Goal: Task Accomplishment & Management: Complete application form

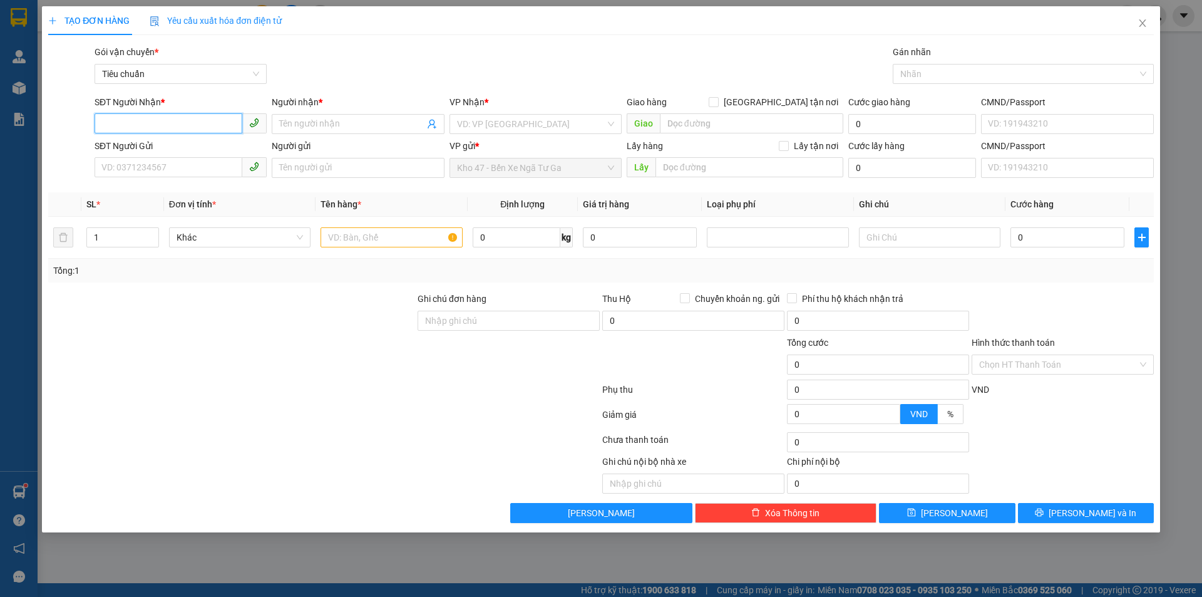
click at [202, 118] on input "SĐT Người Nhận *" at bounding box center [169, 123] width 148 height 20
type input "0"
click at [119, 120] on input "0988178159" at bounding box center [169, 123] width 148 height 20
type input "0989178159"
click at [182, 154] on div "0989178159 - A KÝ" at bounding box center [180, 149] width 157 height 14
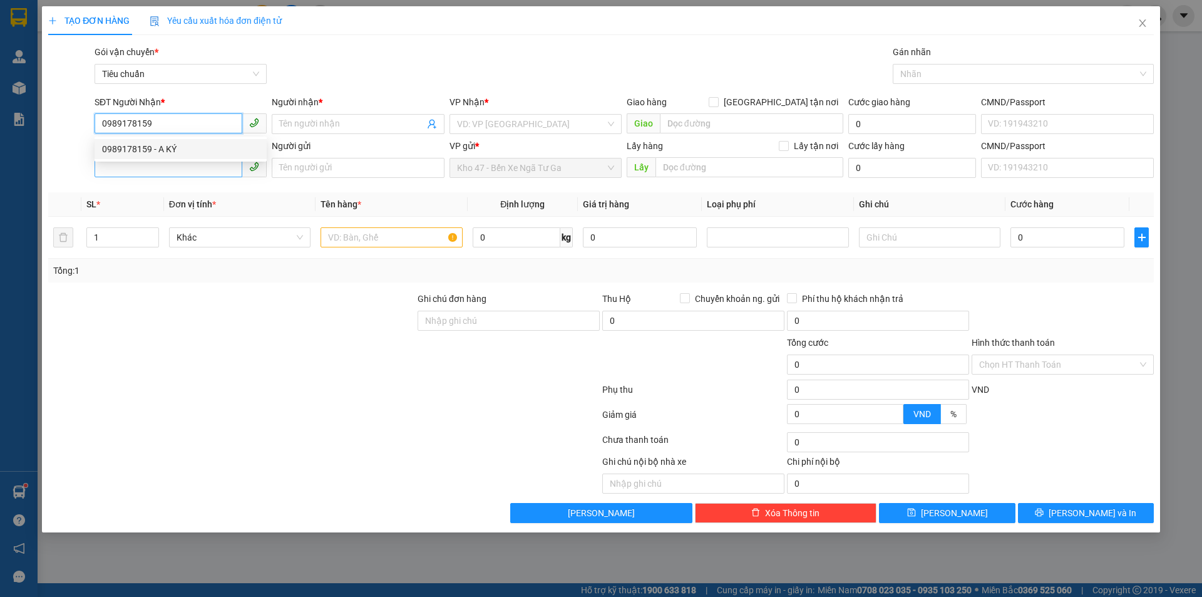
type input "A KÝ"
type input "50.000"
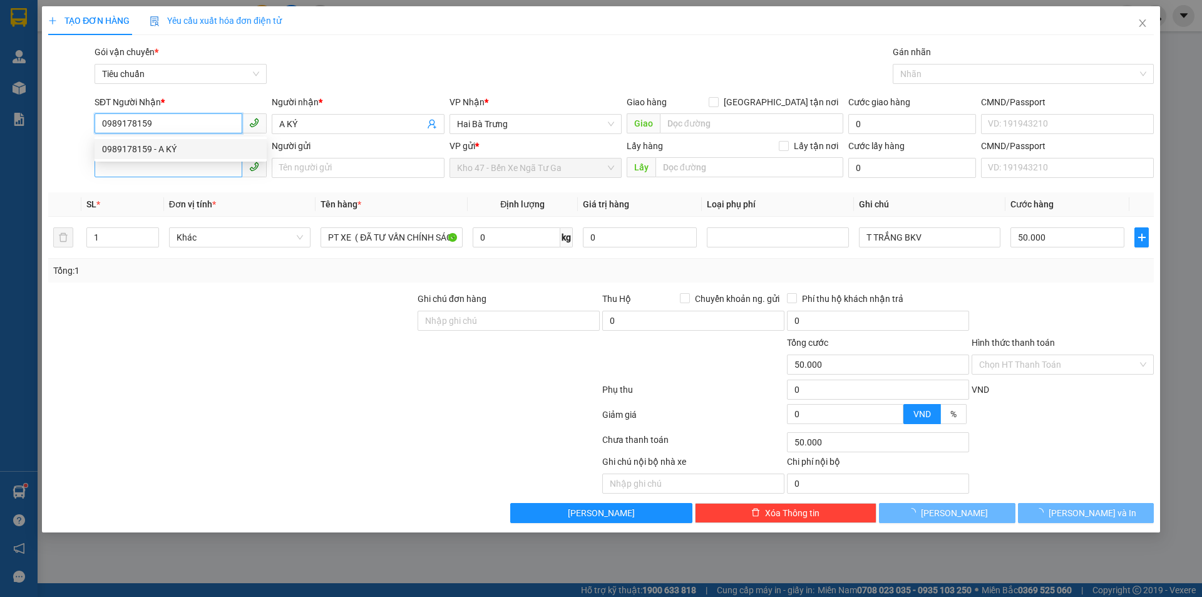
type input "0989178159"
click at [185, 167] on input "SĐT Người Gửi" at bounding box center [169, 167] width 148 height 20
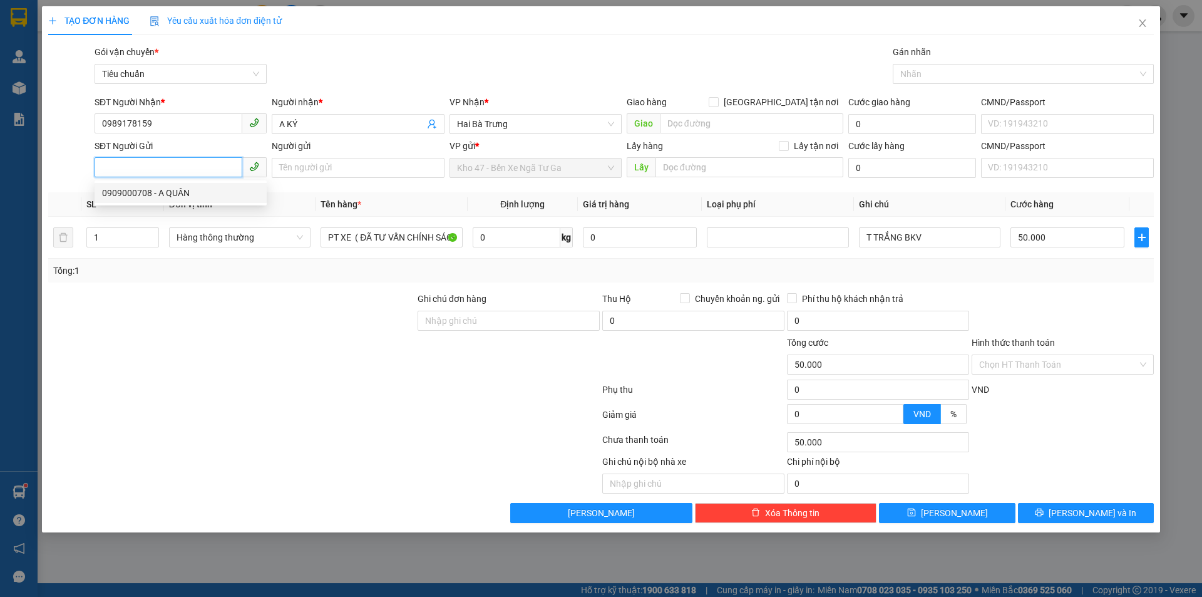
click at [169, 195] on div "0909000708 - A QUÂN" at bounding box center [180, 193] width 157 height 14
type input "0909000708"
type input "A QUÂN"
click at [125, 240] on input "1" at bounding box center [122, 237] width 71 height 19
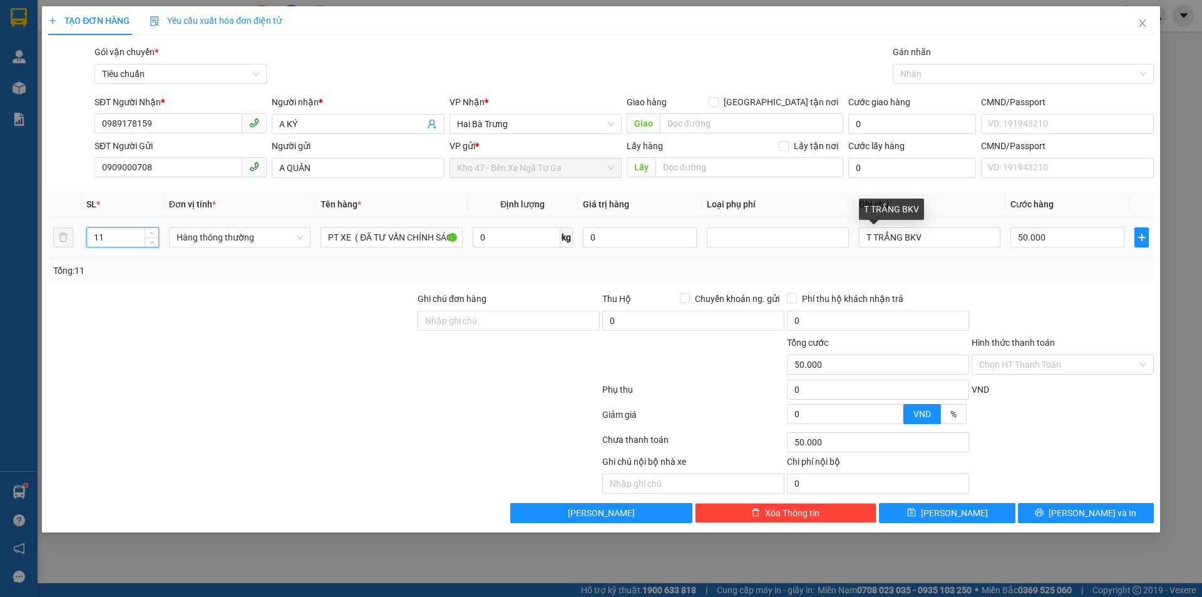
type input "11"
click at [791, 254] on tr "11 Hàng thông thường PT XE ( ĐÃ TƯ VẤN CHÍNH SÁCH VẬN CHUYỂN 0 kg 0 T TRẮNG BKV…" at bounding box center [601, 238] width 1106 height 42
type input "0"
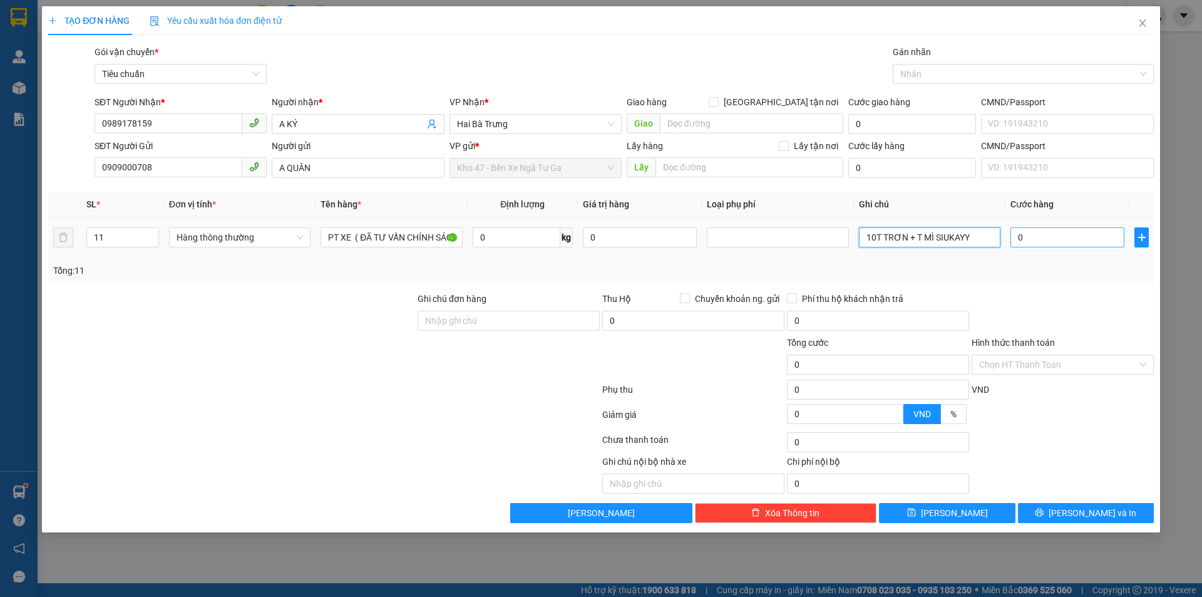
type input "10T TRƠN + T MÌ SIUKAYY"
click at [1061, 240] on input "0" at bounding box center [1067, 237] width 114 height 20
type input "3"
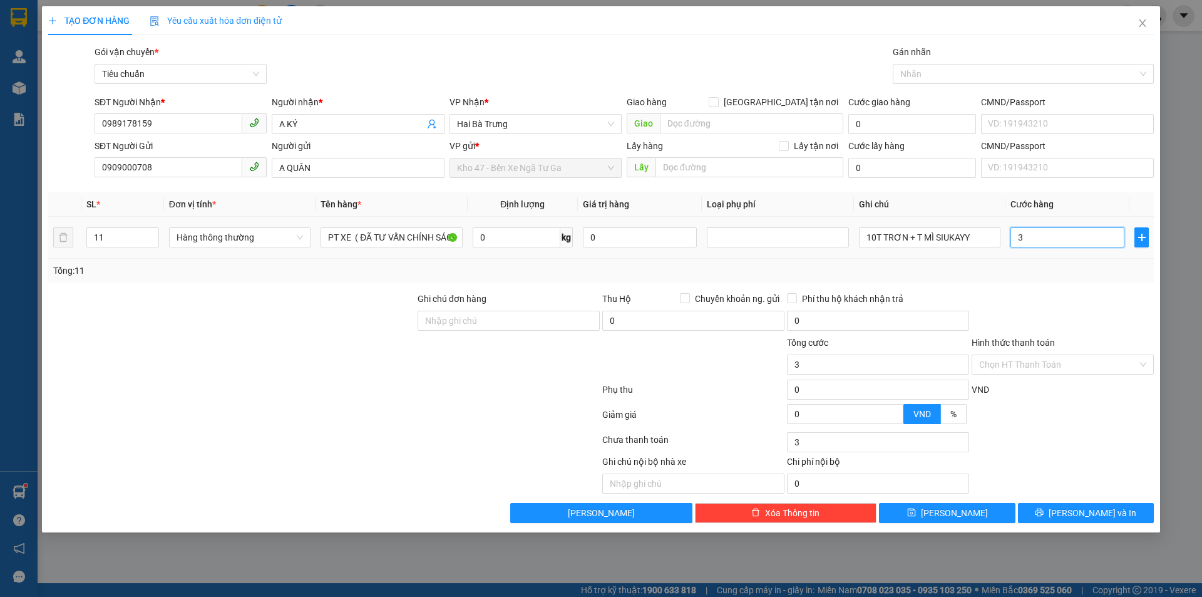
type input "30"
type input "0"
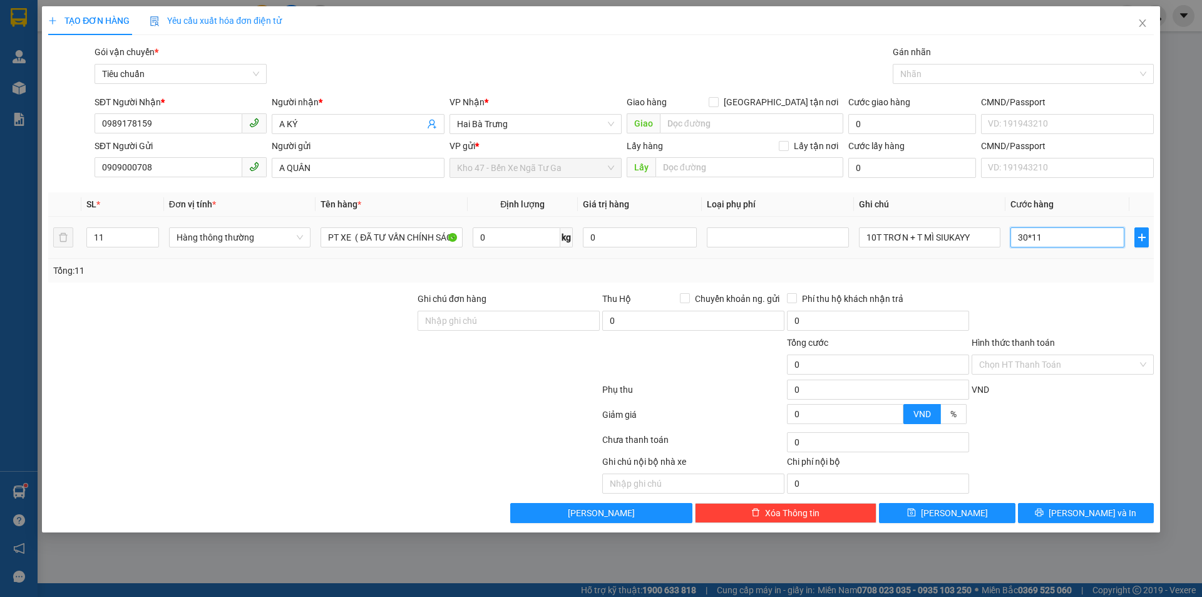
type input "330.000"
click at [1073, 289] on div "Transit Pickup Surcharge Ids Transit Deliver Surcharge Ids Transit Deliver Surc…" at bounding box center [601, 284] width 1106 height 478
click at [1051, 239] on input "330.000" at bounding box center [1067, 237] width 114 height 20
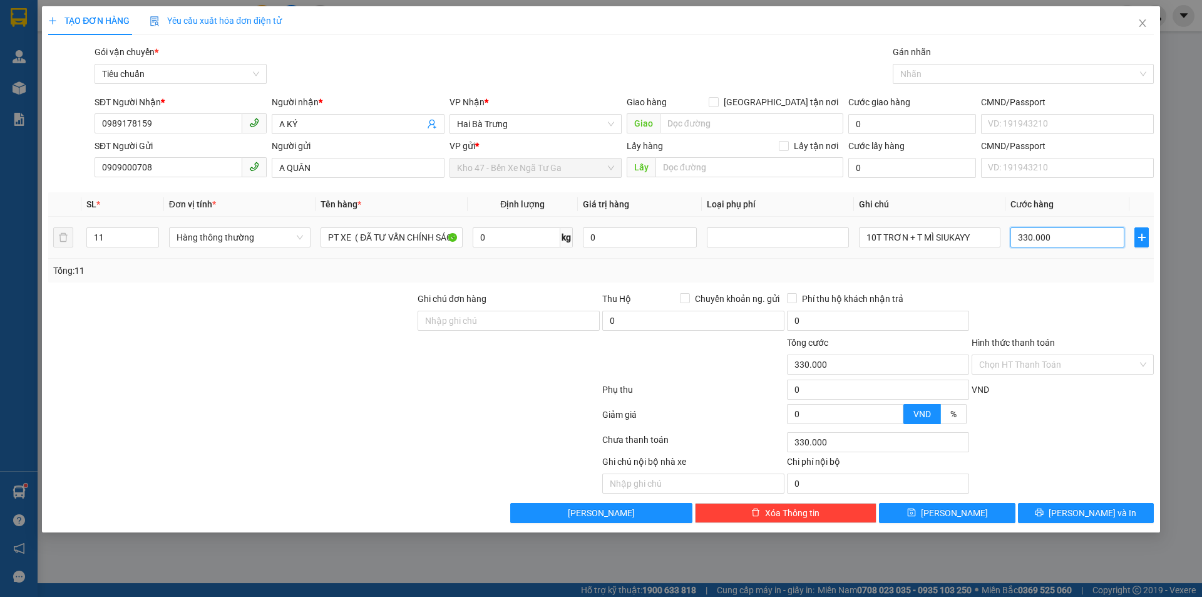
click at [1051, 239] on input "330.000" at bounding box center [1067, 237] width 114 height 20
type input "3"
type input "30"
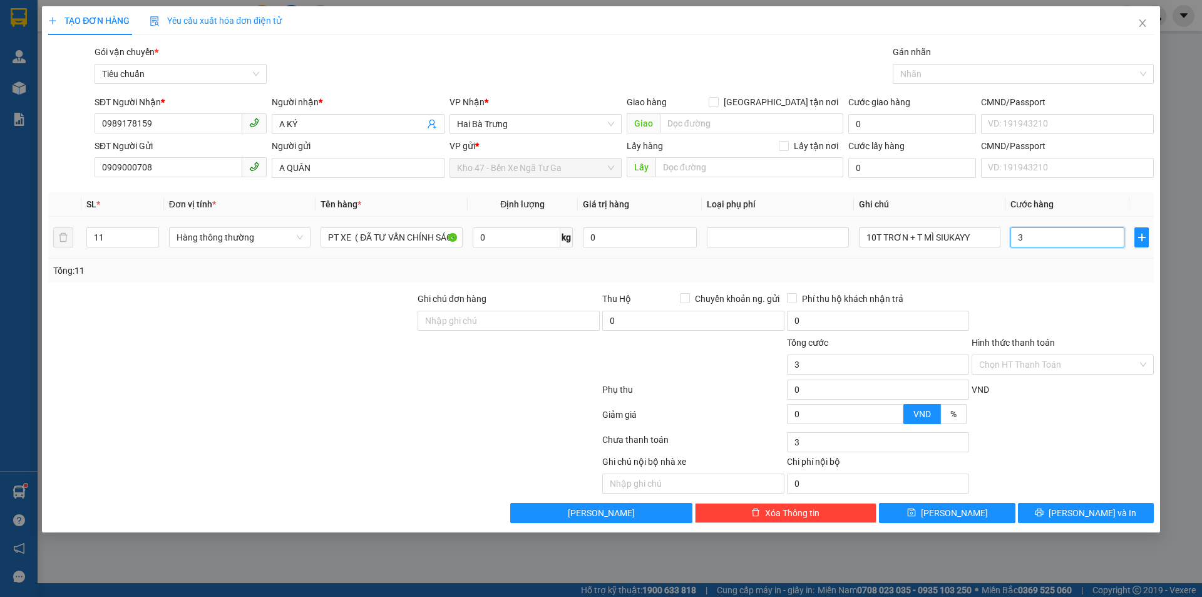
type input "30"
type input "0"
type input "30*11"
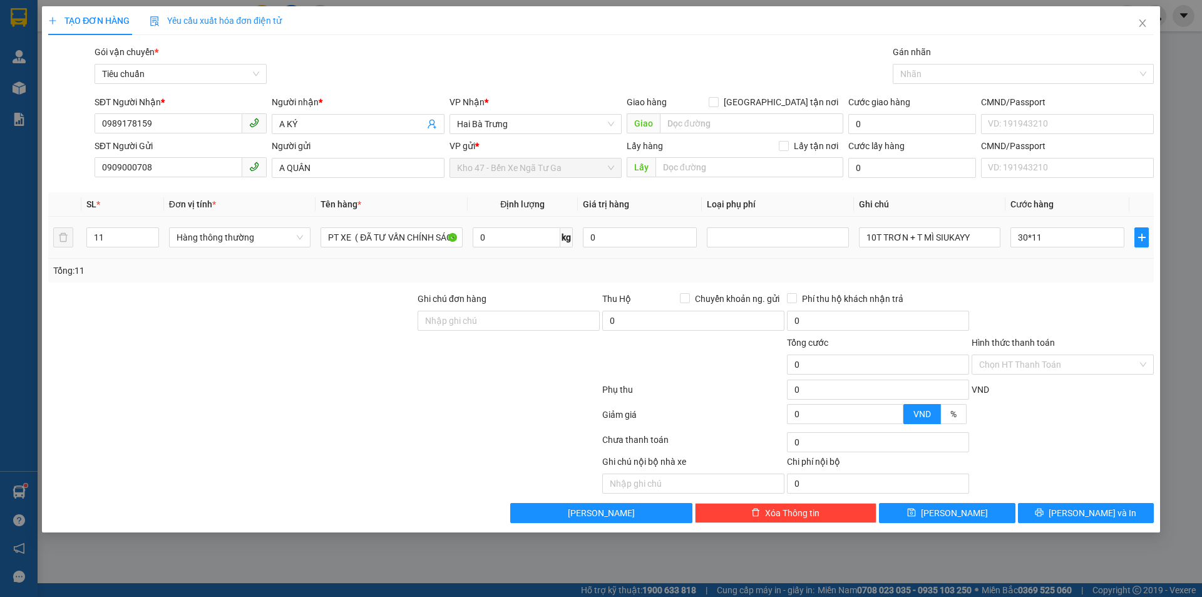
type input "330.000"
drag, startPoint x: 1053, startPoint y: 290, endPoint x: 1055, endPoint y: 316, distance: 25.7
click at [1053, 291] on div "Transit Pickup Surcharge Ids Transit Deliver Surcharge Ids Transit Deliver Surc…" at bounding box center [601, 284] width 1106 height 478
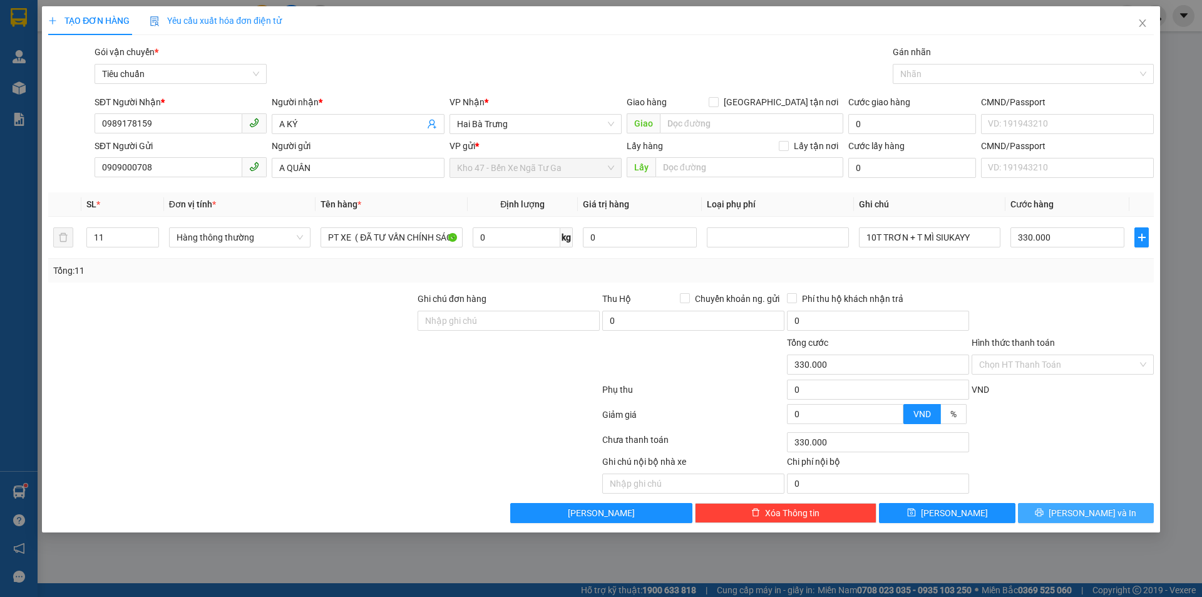
click at [1086, 507] on span "[PERSON_NAME] và In" at bounding box center [1093, 513] width 88 height 14
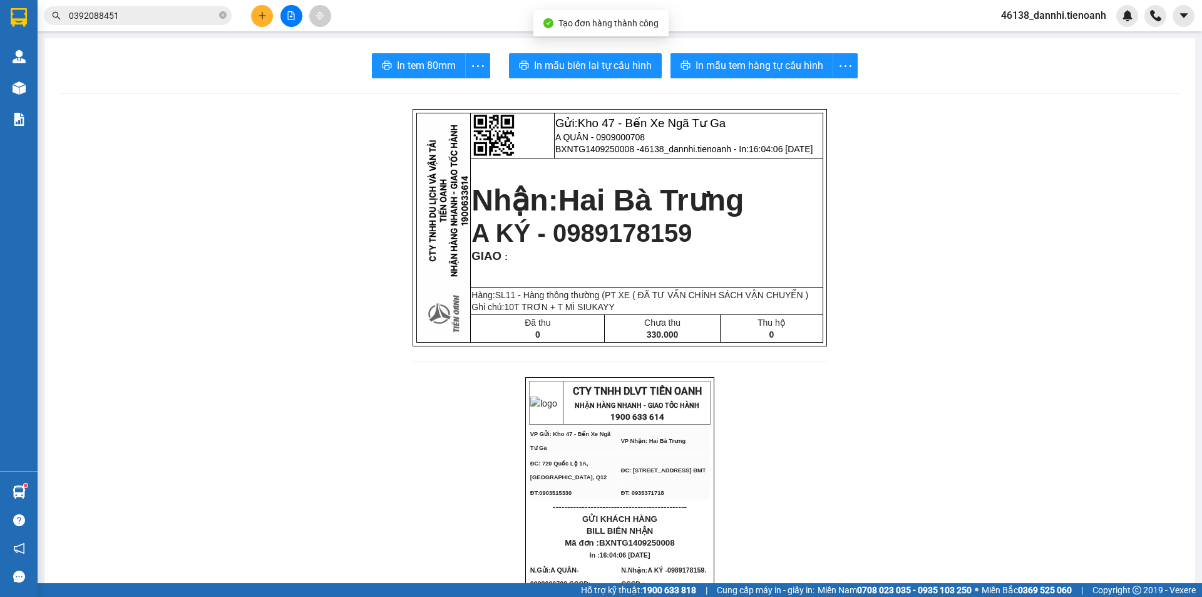
click at [597, 68] on span "In mẫu biên lai tự cấu hình" at bounding box center [593, 66] width 118 height 16
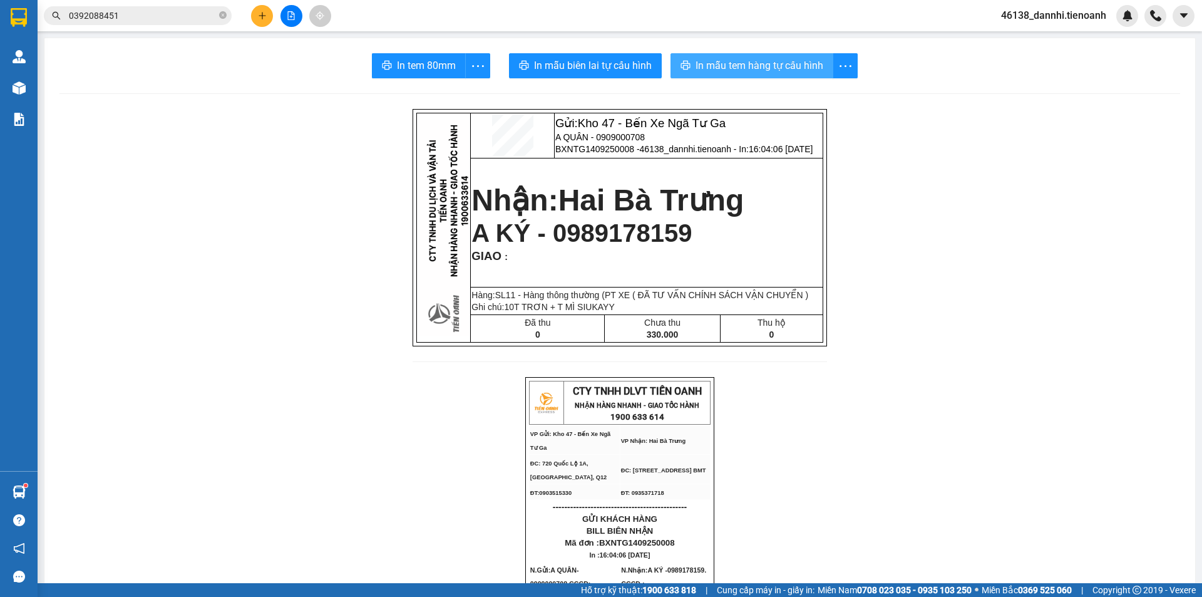
click at [761, 64] on span "In mẫu tem hàng tự cấu hình" at bounding box center [760, 66] width 128 height 16
click at [265, 19] on icon "plus" at bounding box center [262, 15] width 9 height 9
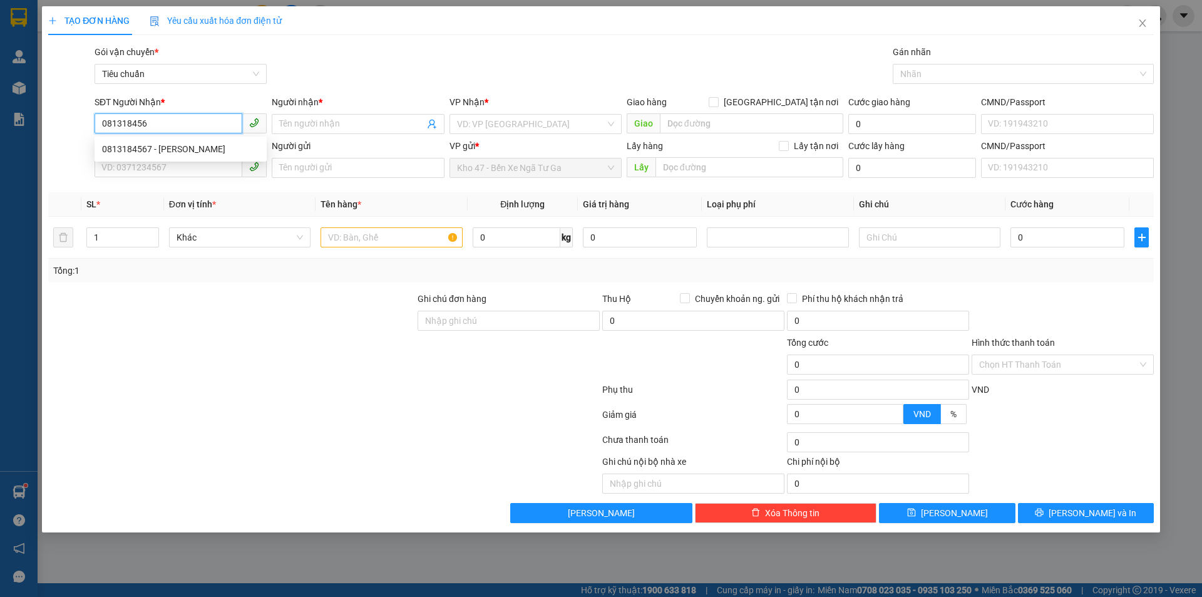
type input "0813184567"
drag, startPoint x: 203, startPoint y: 155, endPoint x: 202, endPoint y: 162, distance: 6.5
click at [203, 155] on div "0813184567 - [PERSON_NAME]" at bounding box center [180, 149] width 157 height 14
type input "[PERSON_NAME]"
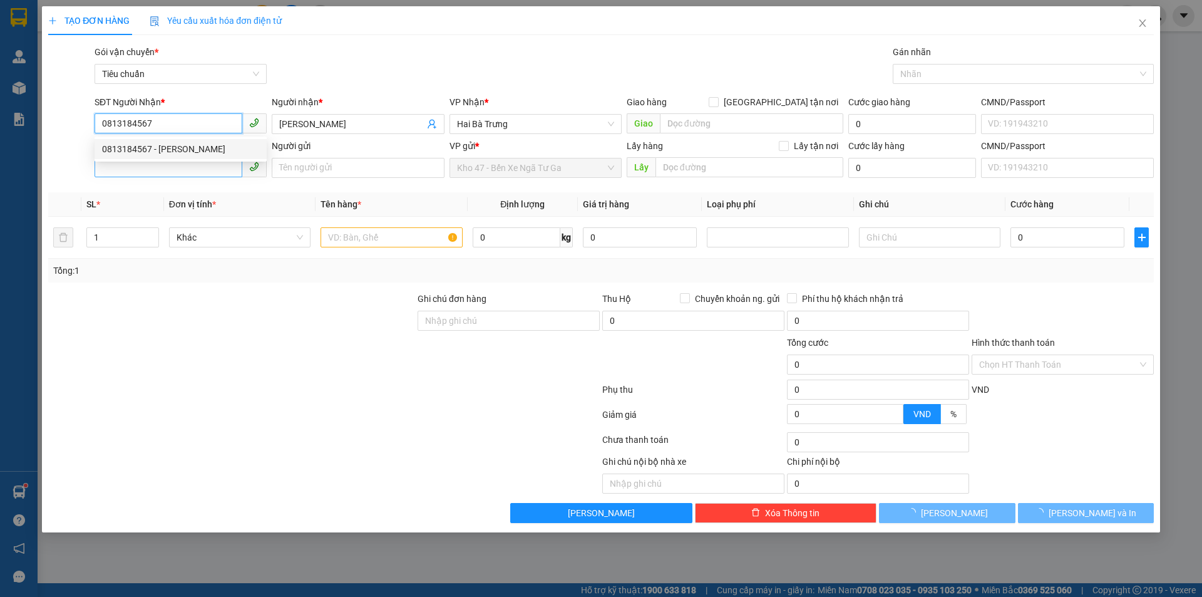
type input "180.000"
type input "0813184567"
click at [205, 176] on input "SĐT Người Gửi" at bounding box center [169, 167] width 148 height 20
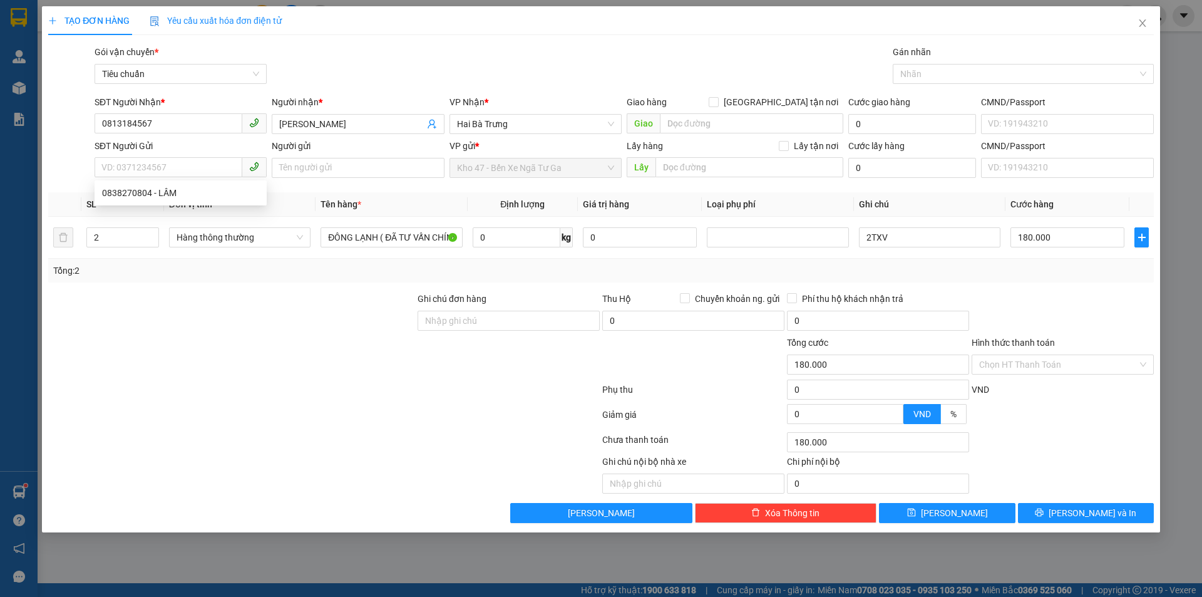
click at [192, 183] on div "0838270804 0838270804 - LÂM" at bounding box center [181, 192] width 172 height 25
drag, startPoint x: 190, startPoint y: 167, endPoint x: 183, endPoint y: 174, distance: 10.6
click at [189, 167] on input "SĐT Người Gửi" at bounding box center [169, 167] width 148 height 20
click at [181, 190] on div "0838270804 - LÂM" at bounding box center [180, 193] width 157 height 14
type input "0838270804"
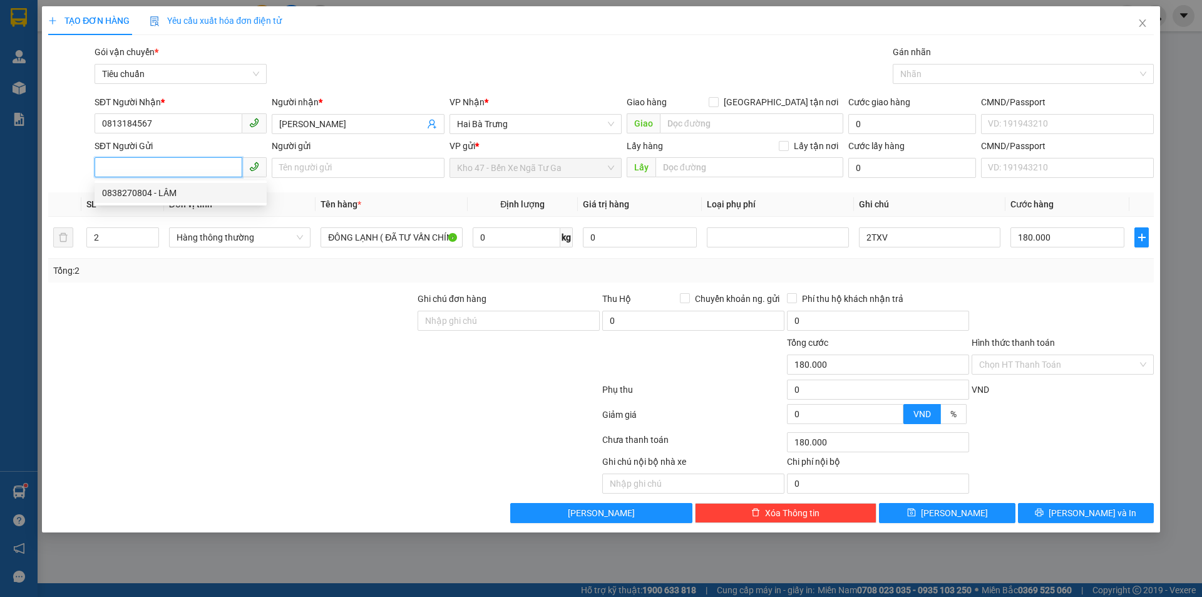
type input "LÂM"
click at [153, 232] on icon "up" at bounding box center [152, 234] width 4 height 4
type input "5"
click at [153, 232] on icon "up" at bounding box center [152, 234] width 4 height 4
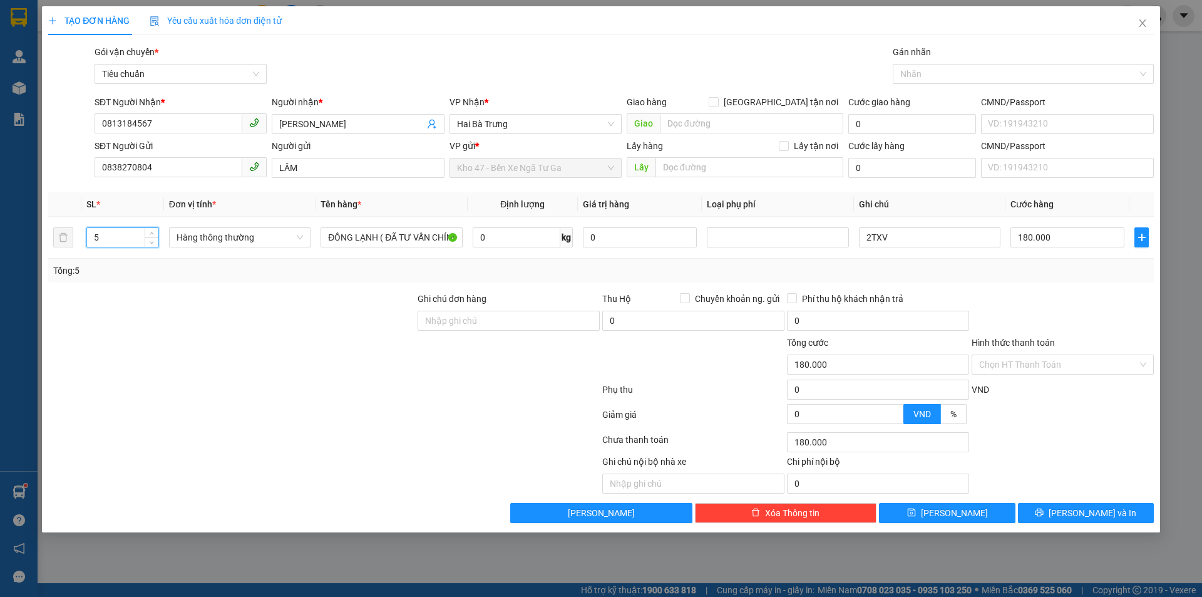
click at [163, 331] on div at bounding box center [231, 314] width 369 height 44
type input "0"
click at [521, 239] on input "0" at bounding box center [517, 237] width 88 height 20
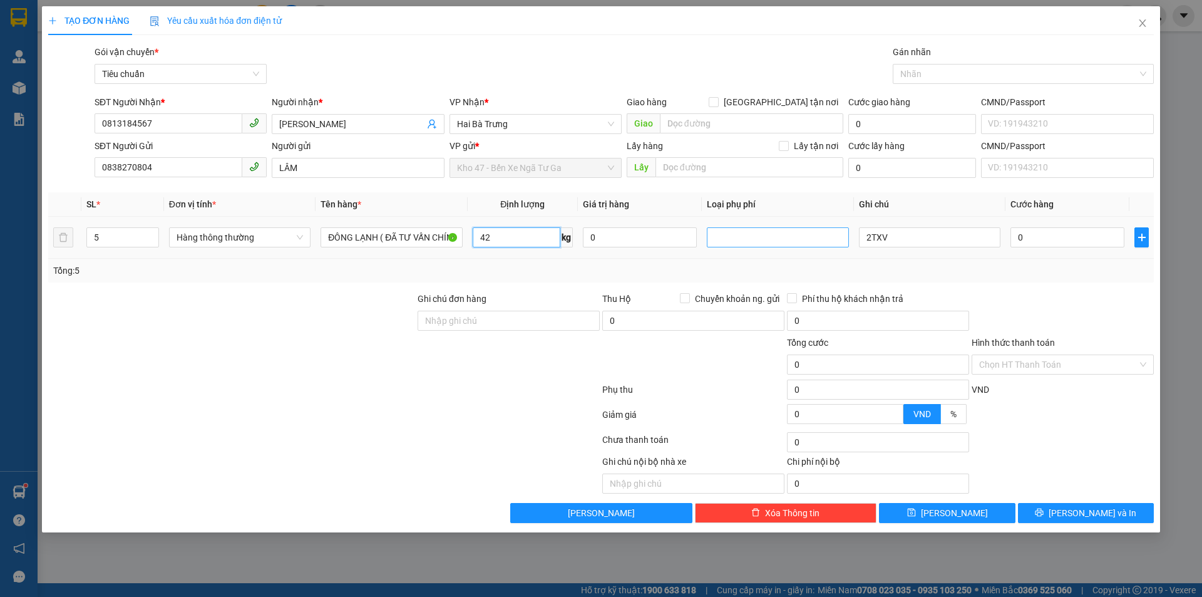
type input "42"
click at [527, 267] on div "Tổng: 5" at bounding box center [601, 271] width 1096 height 14
type input "90.000"
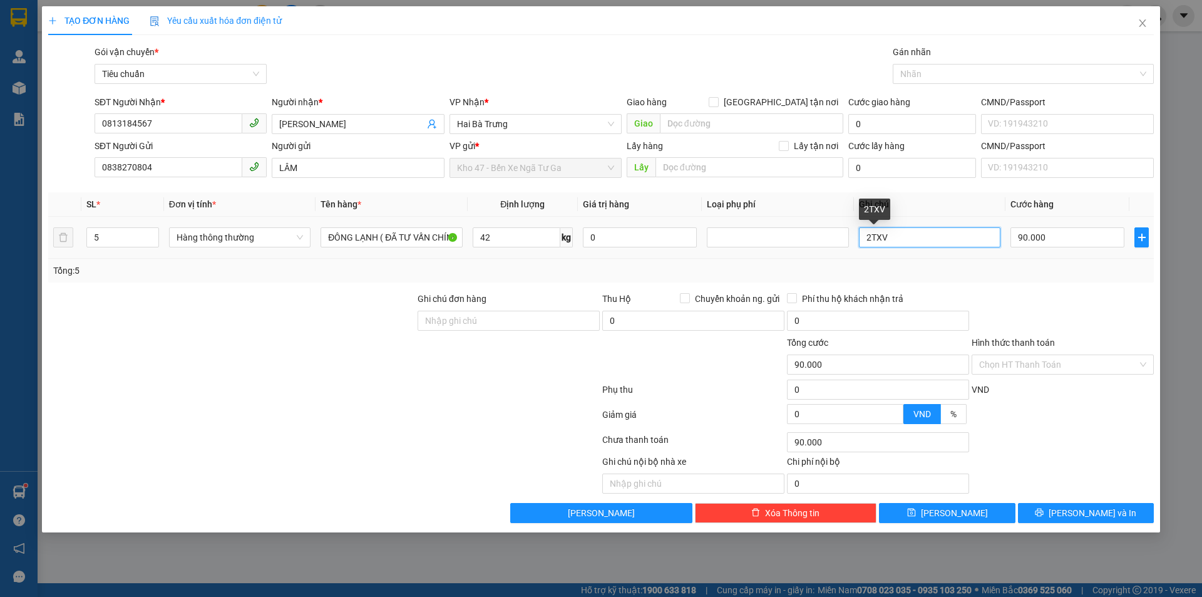
click at [870, 237] on input "2TXV" at bounding box center [929, 237] width 141 height 20
click at [890, 240] on input "4TXV" at bounding box center [929, 237] width 141 height 20
click at [936, 245] on input "4TX BỌC B XANH + TXV" at bounding box center [929, 237] width 141 height 20
type input "4TX BỌC B XANH BK ĐỎ + TXV"
click at [1021, 264] on div "Tổng: 5" at bounding box center [601, 271] width 1096 height 14
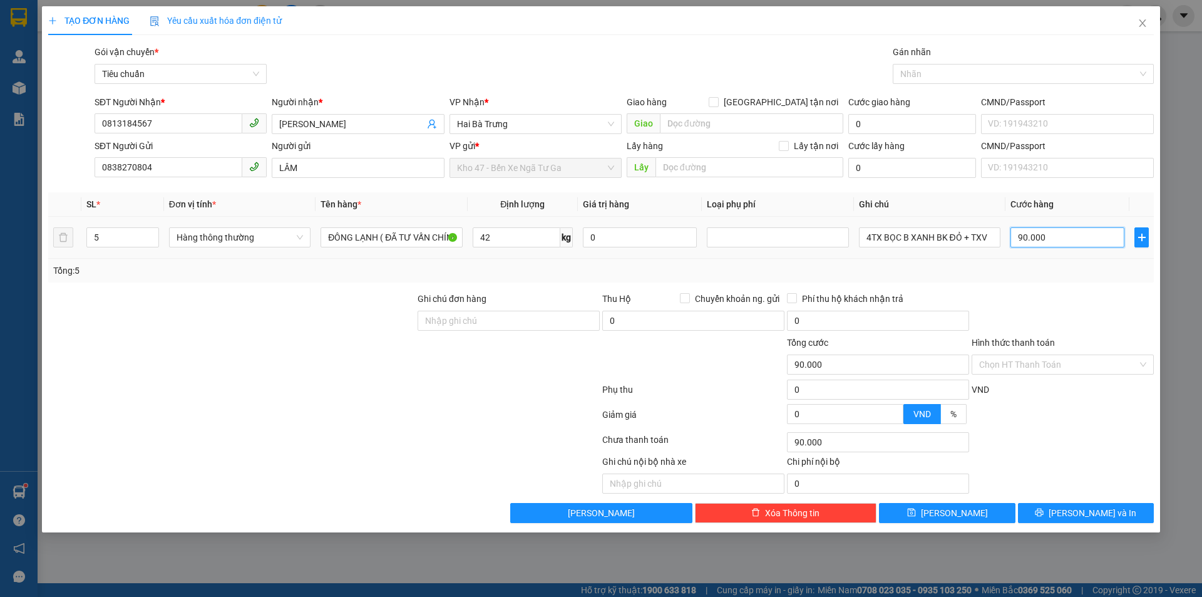
click at [1046, 244] on input "90.000" at bounding box center [1067, 237] width 114 height 20
type input "9"
type input "90"
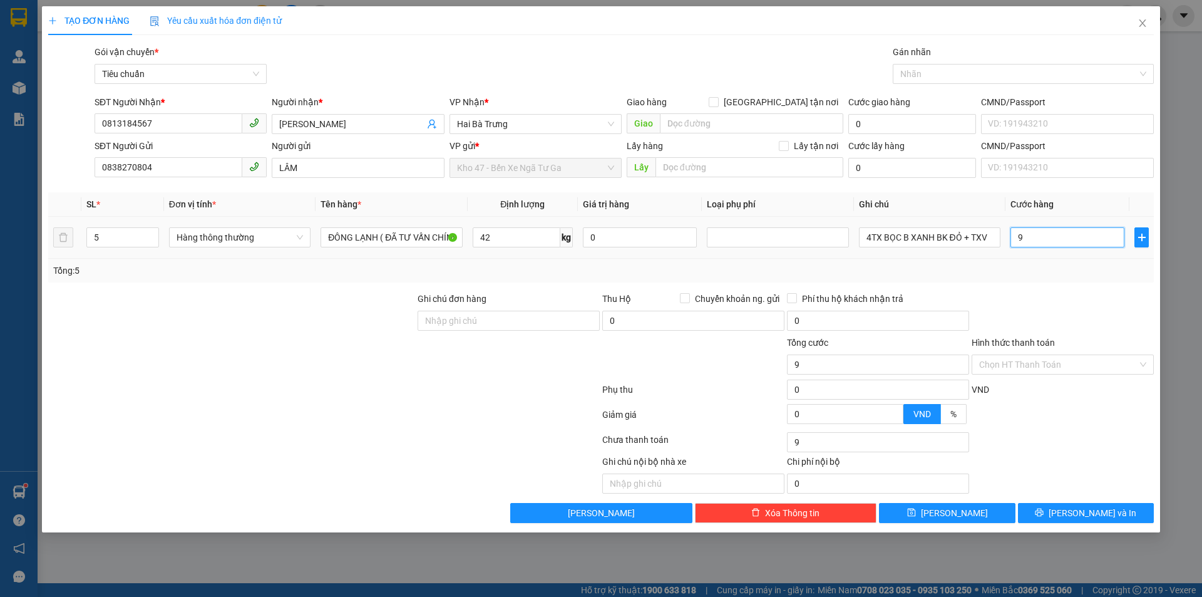
type input "90"
type input "0"
type input "90*5"
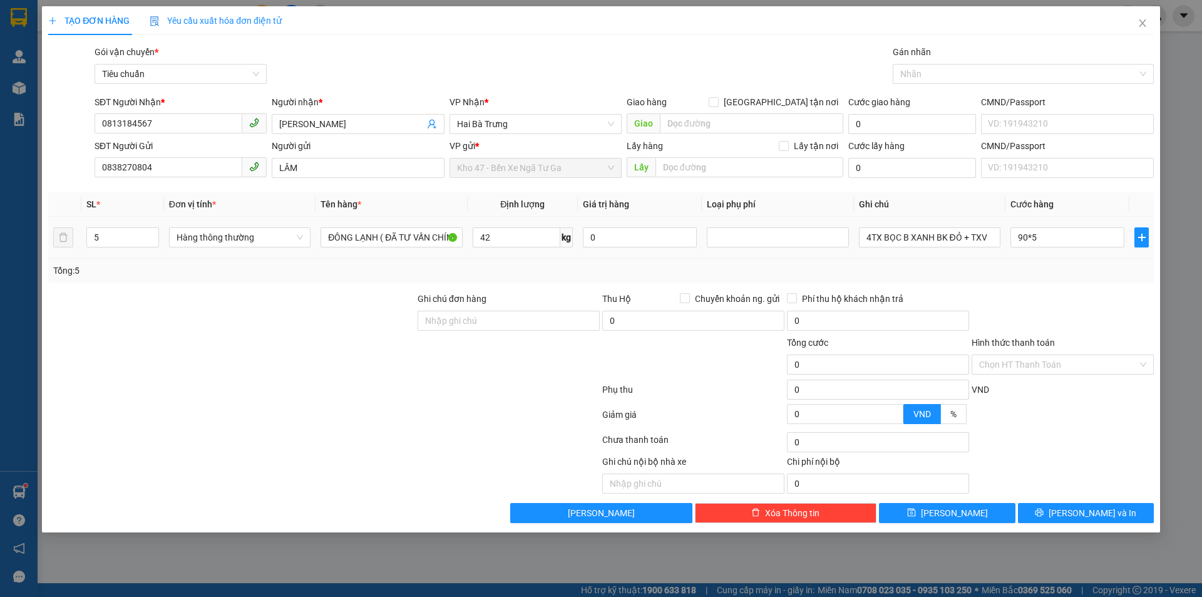
type input "450.000"
drag, startPoint x: 1076, startPoint y: 302, endPoint x: 1076, endPoint y: 313, distance: 10.6
click at [1076, 308] on div at bounding box center [1062, 314] width 185 height 44
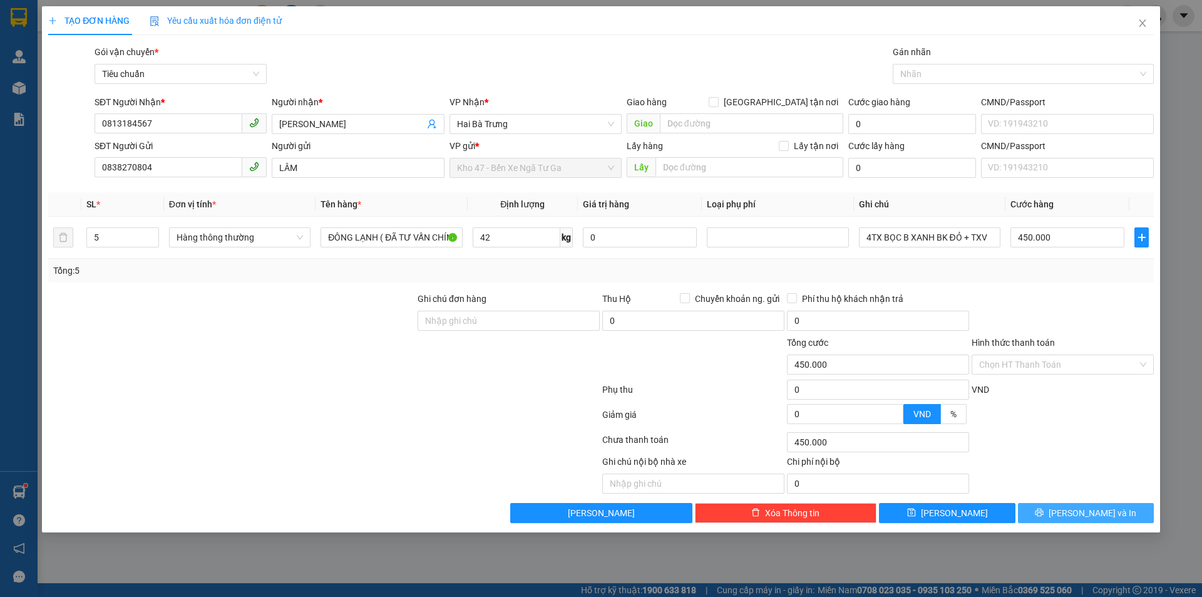
click at [1079, 520] on button "[PERSON_NAME] và In" at bounding box center [1086, 513] width 136 height 20
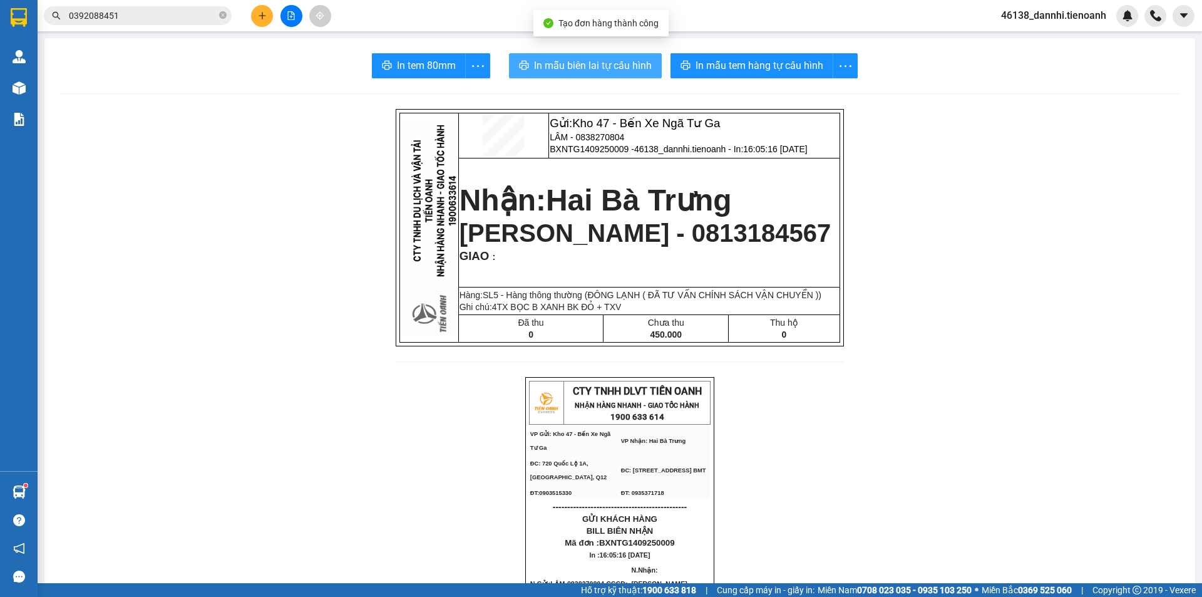
click at [583, 61] on span "In mẫu biên lai tự cấu hình" at bounding box center [593, 66] width 118 height 16
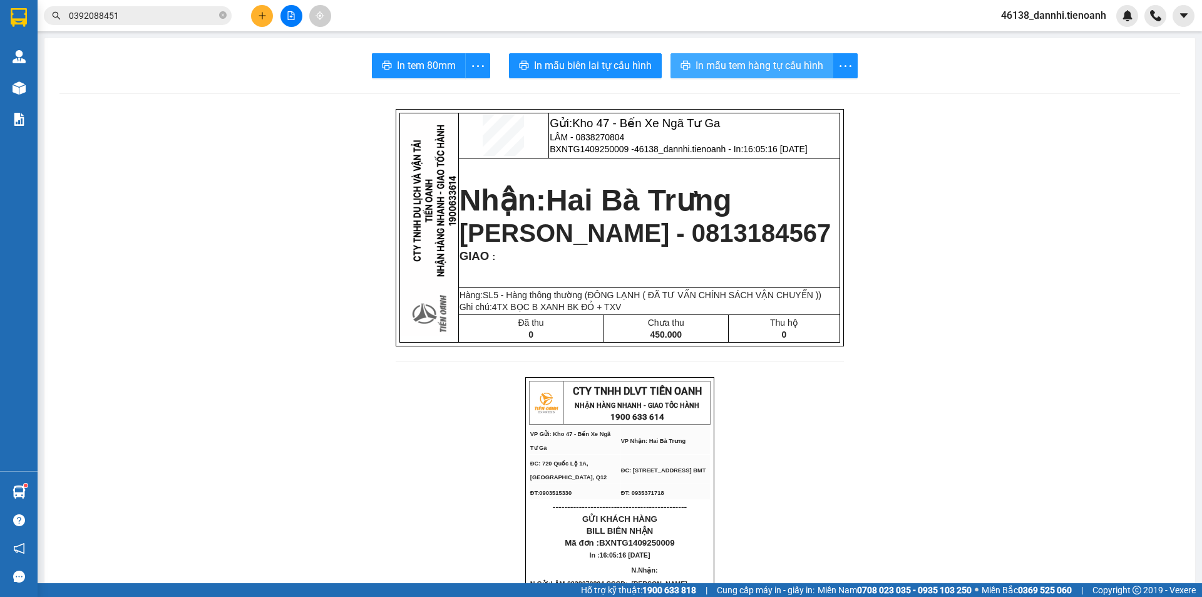
drag, startPoint x: 728, startPoint y: 67, endPoint x: 719, endPoint y: 75, distance: 12.0
click at [727, 67] on span "In mẫu tem hàng tự cấu hình" at bounding box center [760, 66] width 128 height 16
click at [264, 13] on icon "plus" at bounding box center [262, 15] width 9 height 9
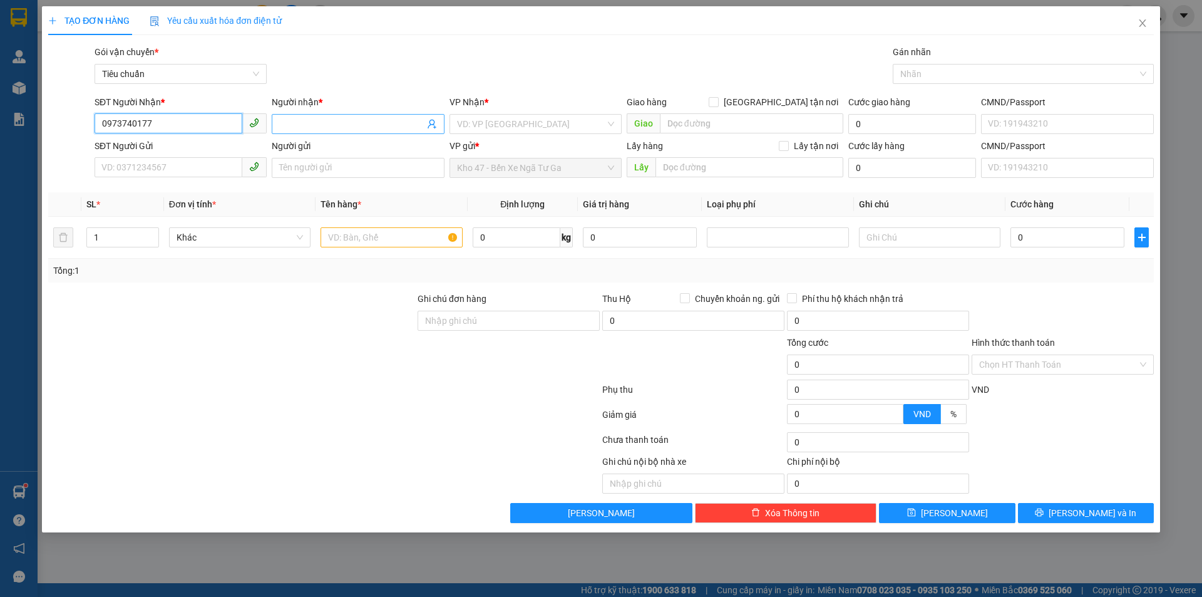
type input "0973740177"
click at [346, 128] on input "Người nhận *" at bounding box center [351, 124] width 145 height 14
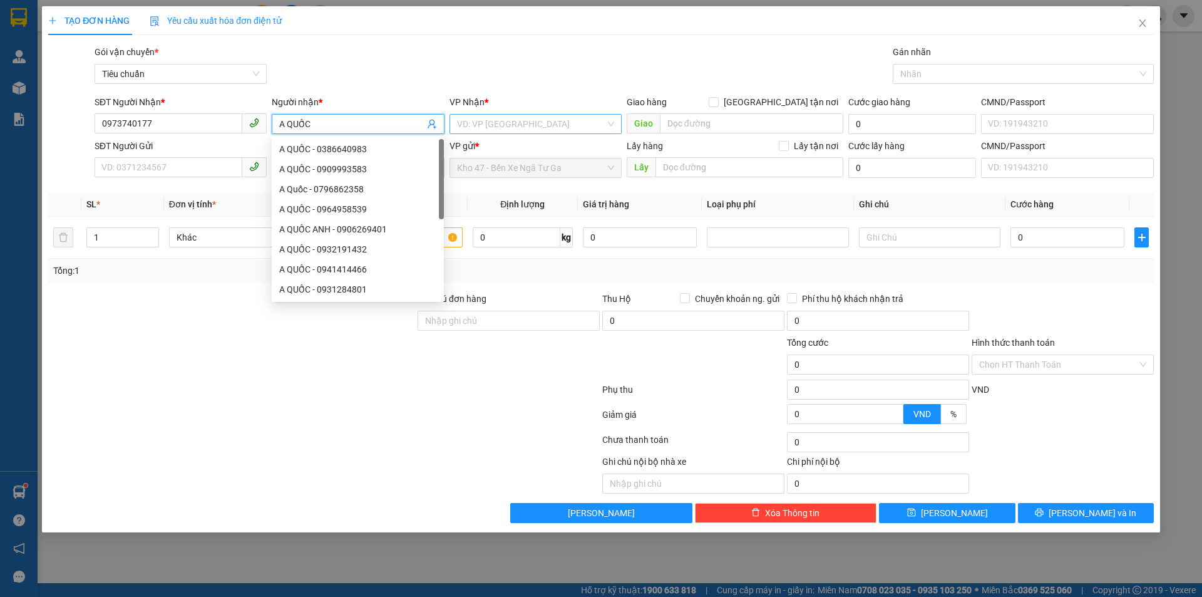
type input "A QUỐC"
click at [481, 125] on input "search" at bounding box center [531, 124] width 148 height 19
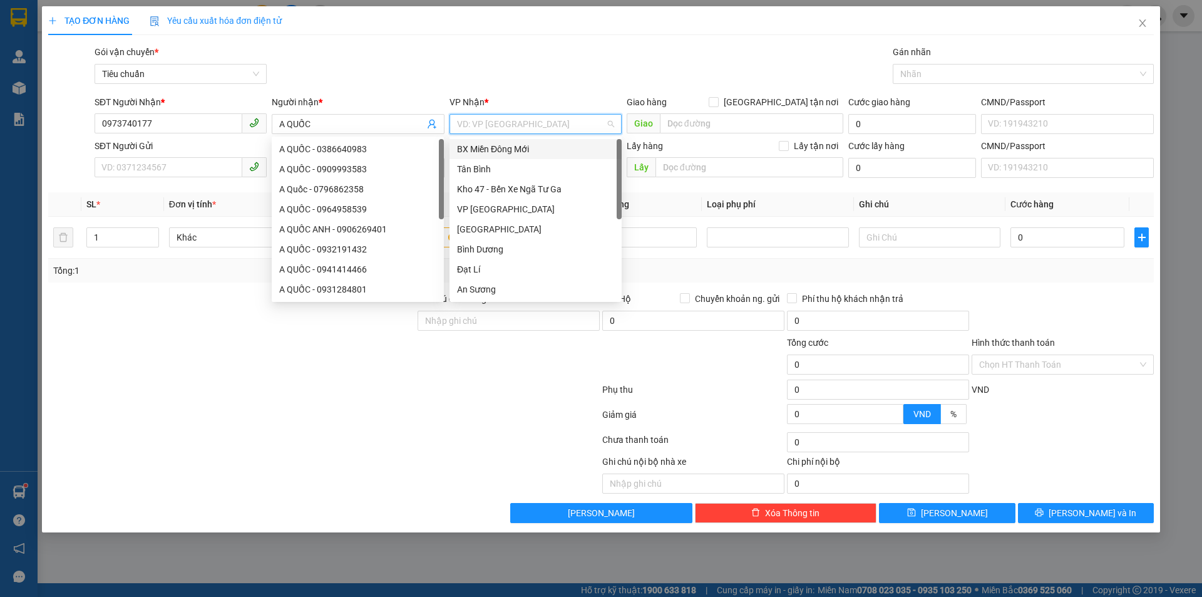
scroll to position [120, 0]
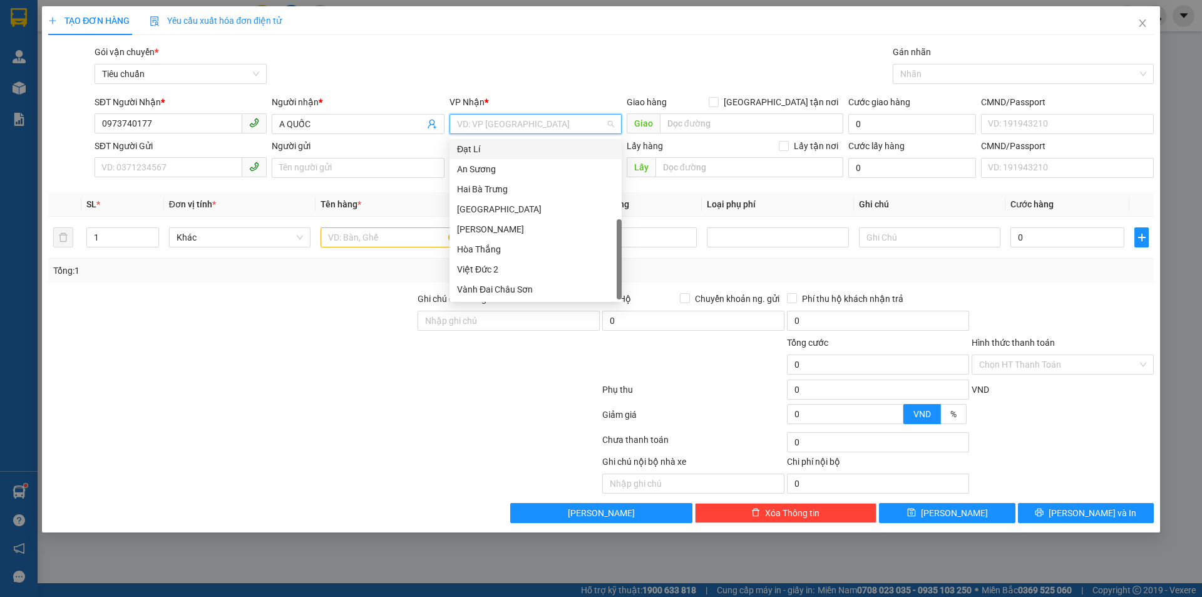
click at [506, 152] on div "Đạt Lí" at bounding box center [535, 149] width 157 height 14
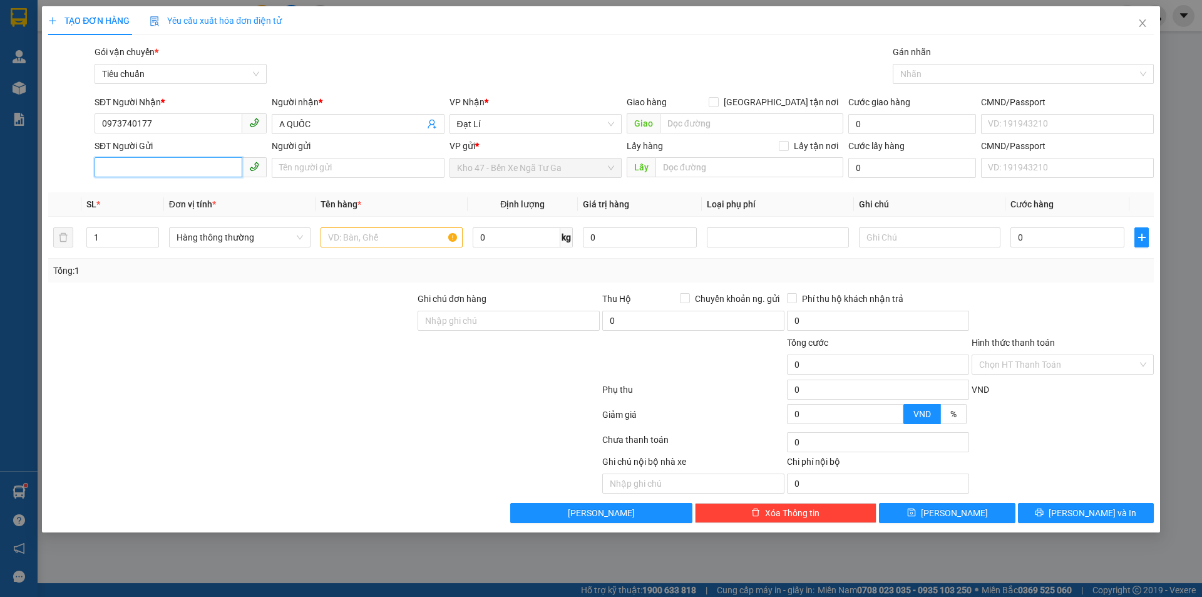
click at [177, 172] on input "SĐT Người Gửi" at bounding box center [169, 167] width 148 height 20
type input "0978330441"
click at [316, 170] on input "Người gửi" at bounding box center [358, 168] width 172 height 20
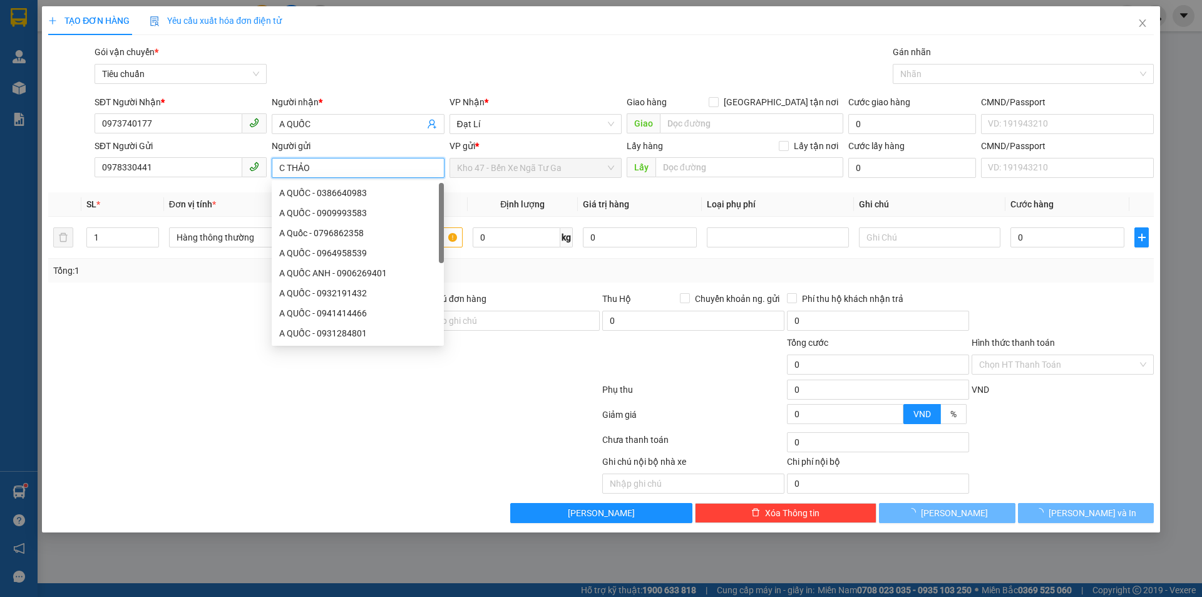
type input "C THẢO"
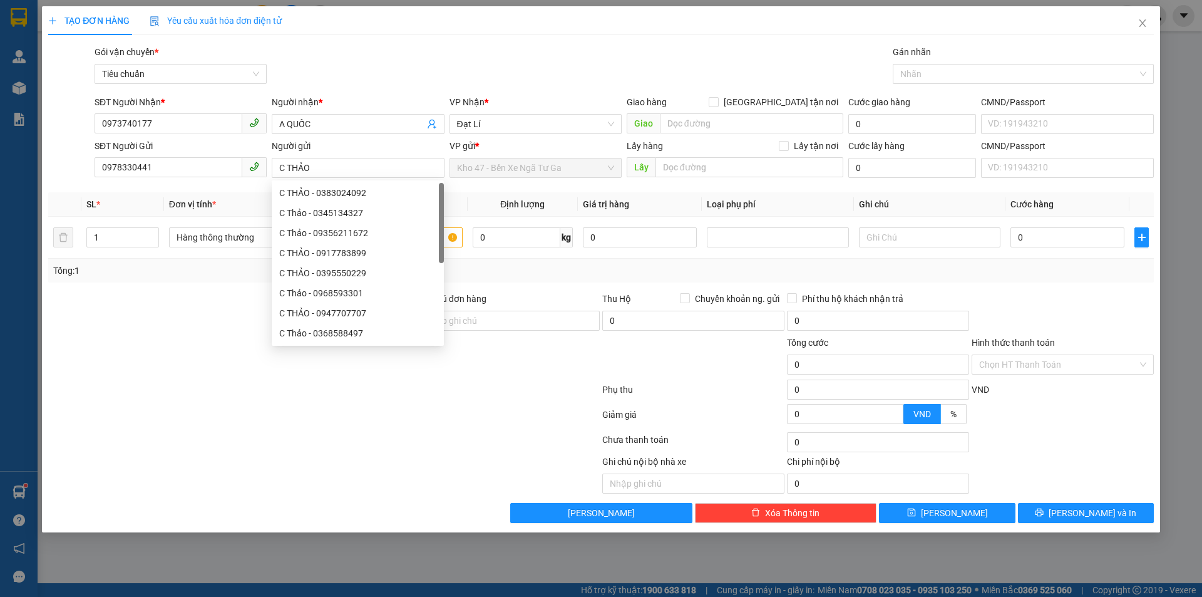
click at [175, 351] on div at bounding box center [231, 358] width 369 height 44
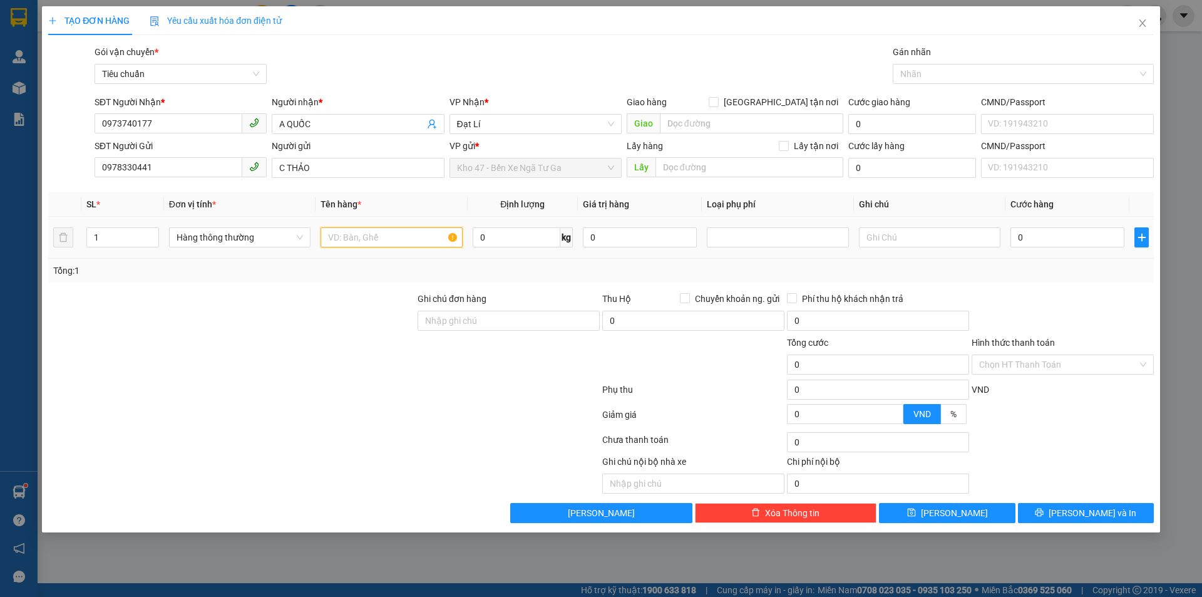
click at [355, 242] on input "text" at bounding box center [391, 237] width 141 height 20
type input "GT"
click at [343, 305] on div at bounding box center [231, 314] width 369 height 44
click at [937, 240] on input "text" at bounding box center [929, 237] width 141 height 20
type input "BÌA NHỰA"
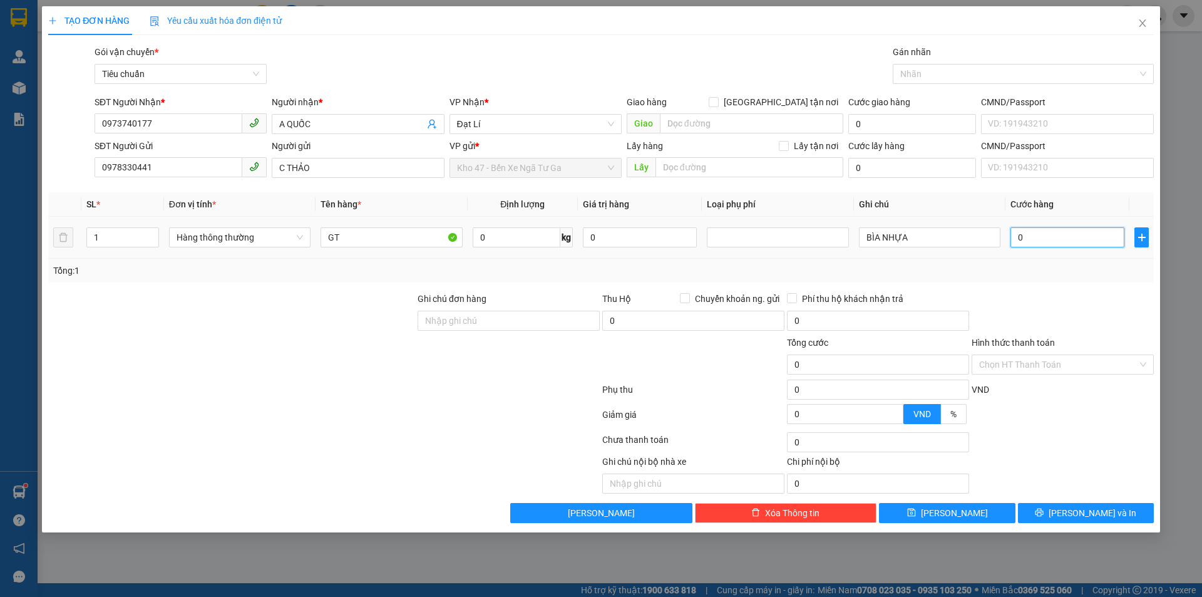
click at [1056, 234] on input "0" at bounding box center [1067, 237] width 114 height 20
type input "3"
type input "30"
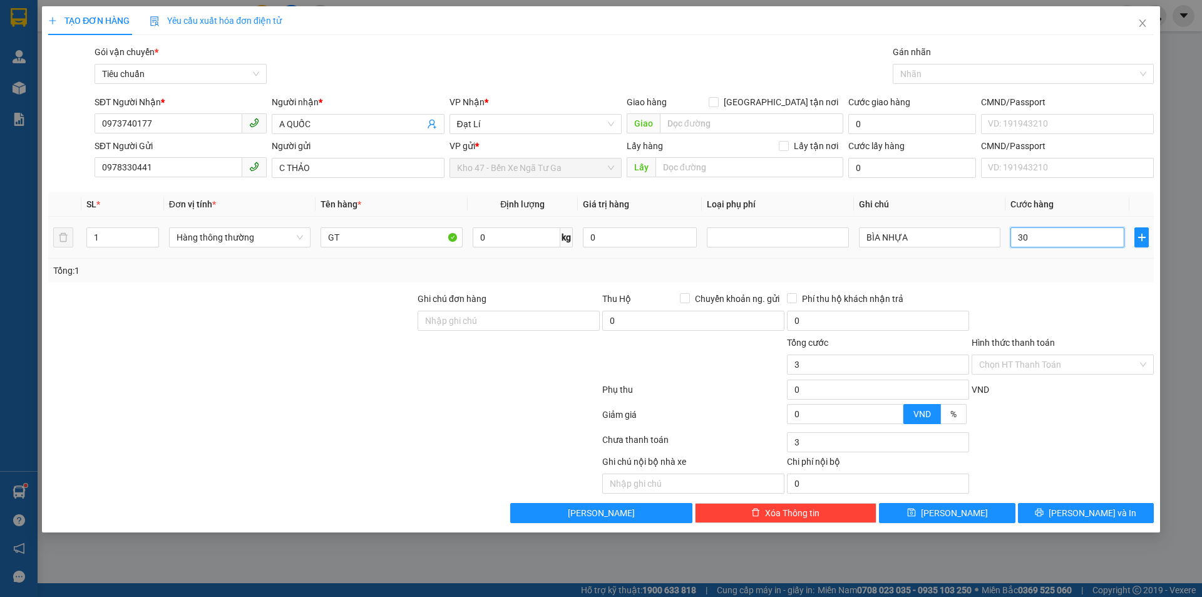
type input "30"
type input "30.000"
click at [1050, 287] on div "Transit Pickup Surcharge Ids Transit Deliver Surcharge Ids Transit Deliver Surc…" at bounding box center [601, 284] width 1106 height 478
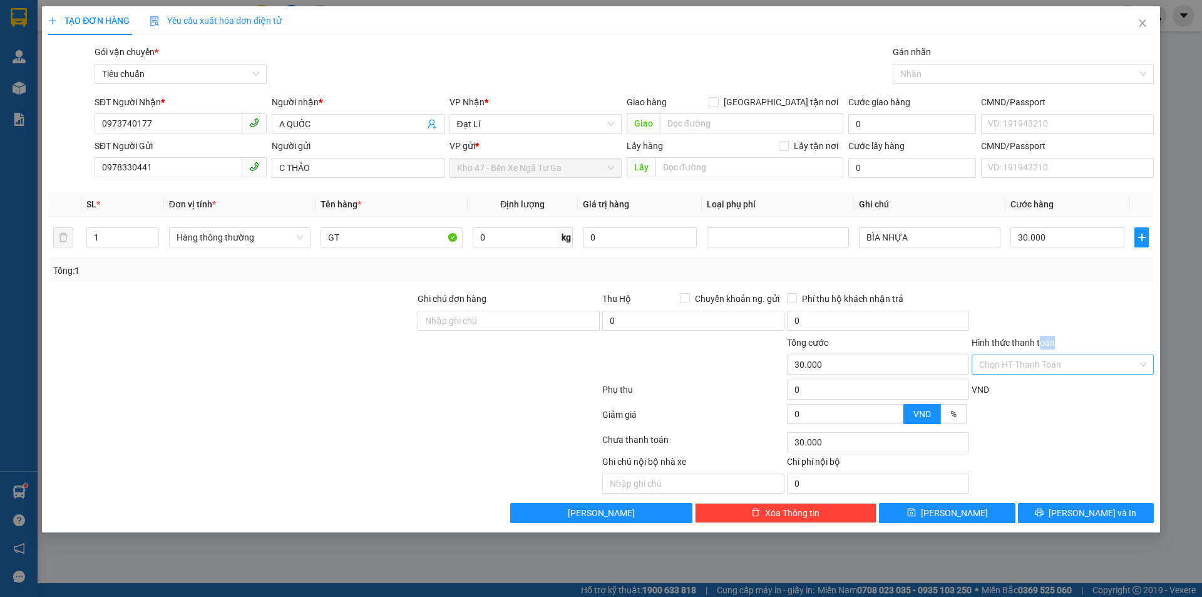
click at [1039, 362] on div "Hình thức thanh toán Chọn HT Thanh Toán" at bounding box center [1063, 358] width 182 height 44
click at [1034, 362] on input "Hình thức thanh toán" at bounding box center [1058, 364] width 158 height 19
click at [1028, 382] on div "Tại văn phòng" at bounding box center [1063, 389] width 182 height 20
type input "0"
click at [1040, 511] on button "[PERSON_NAME] và In" at bounding box center [1086, 513] width 136 height 20
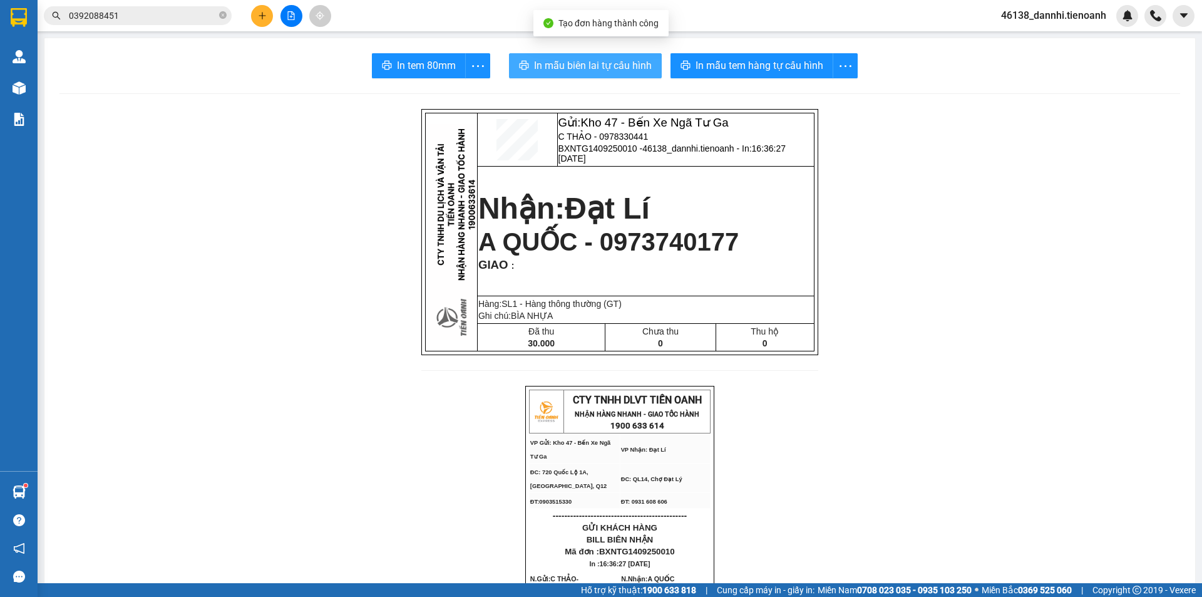
click at [553, 75] on button "In mẫu biên lai tự cấu hình" at bounding box center [585, 65] width 153 height 25
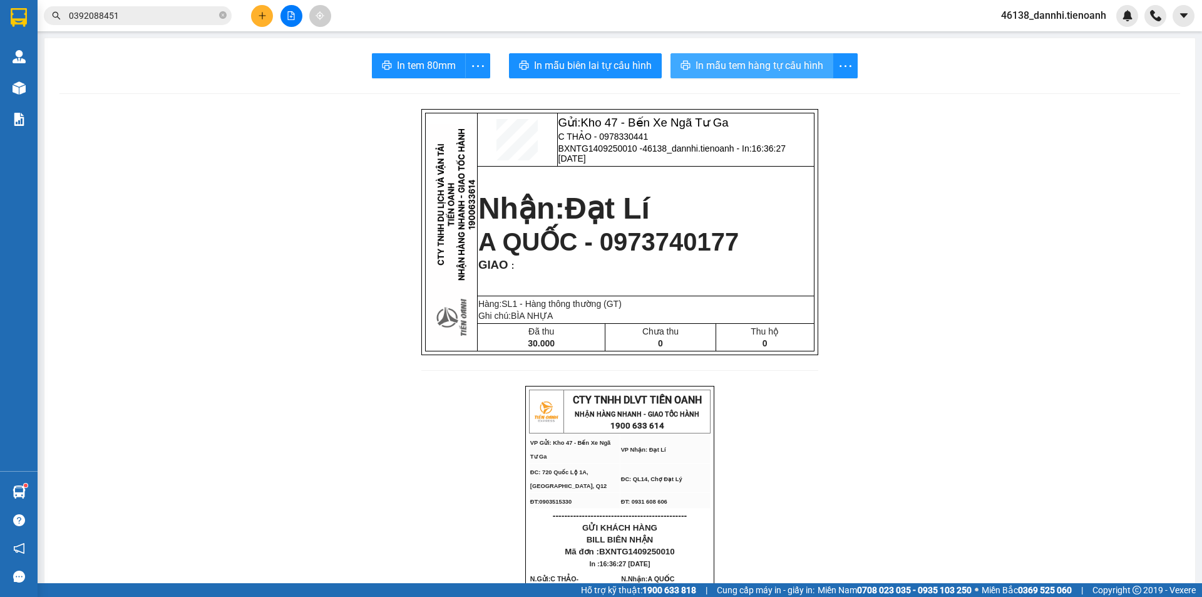
click at [751, 69] on span "In mẫu tem hàng tự cấu hình" at bounding box center [760, 66] width 128 height 16
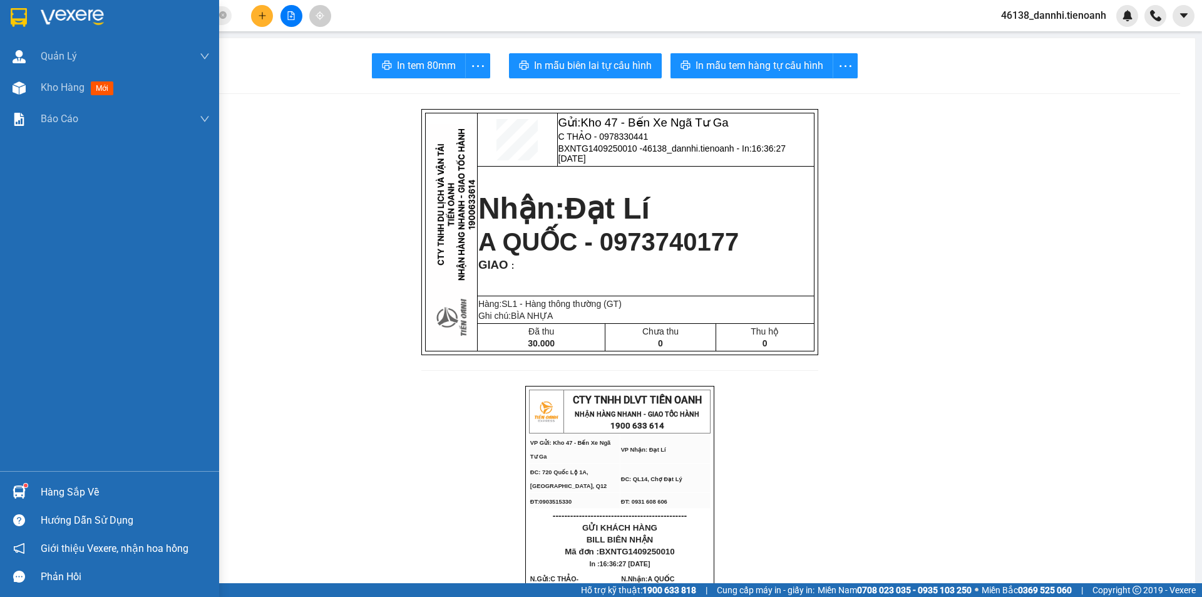
click at [33, 17] on div at bounding box center [109, 20] width 219 height 41
